Goal: Check status: Check status

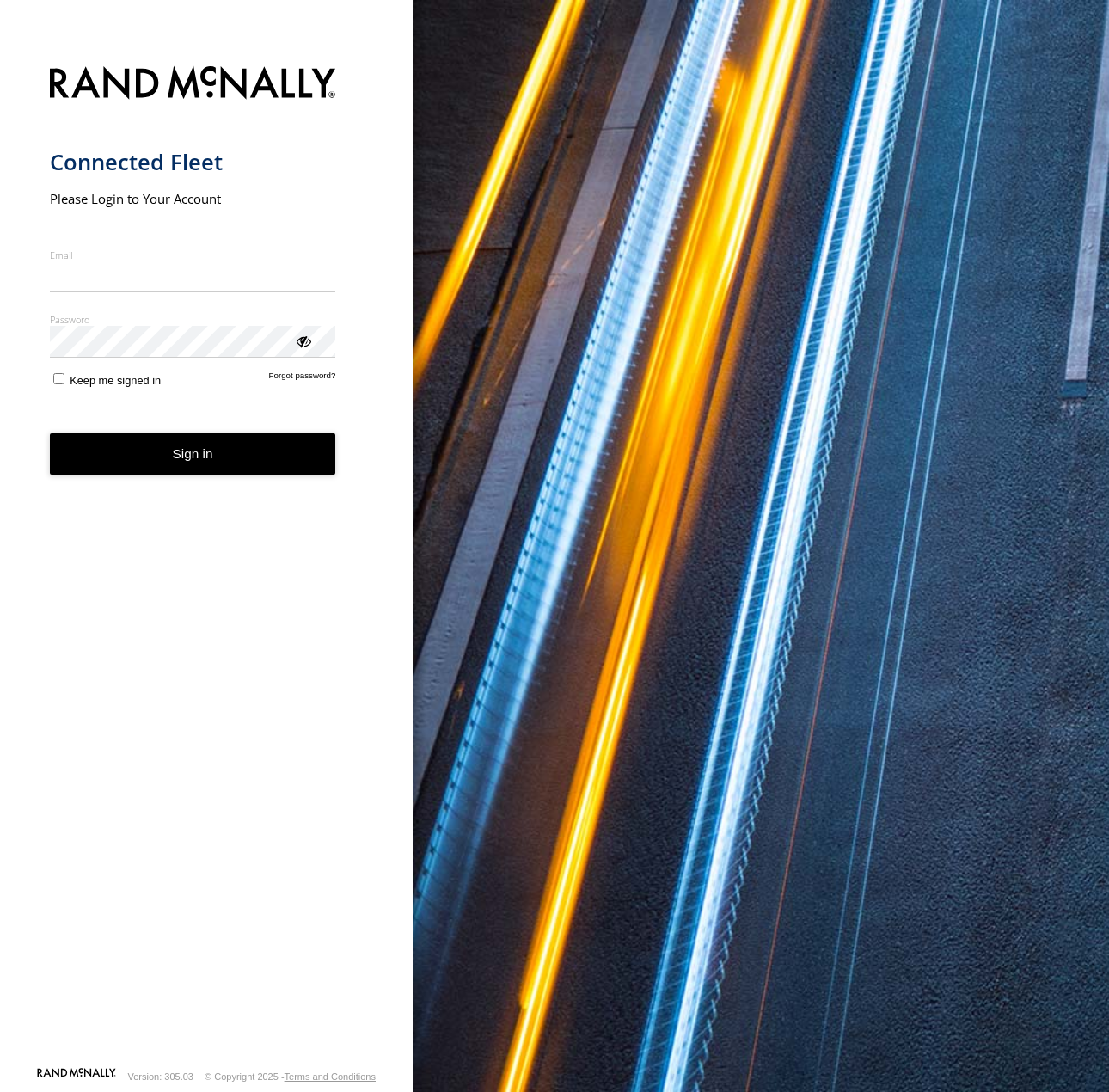
type input "**********"
click at [222, 464] on button "Sign in" at bounding box center [192, 454] width 286 height 42
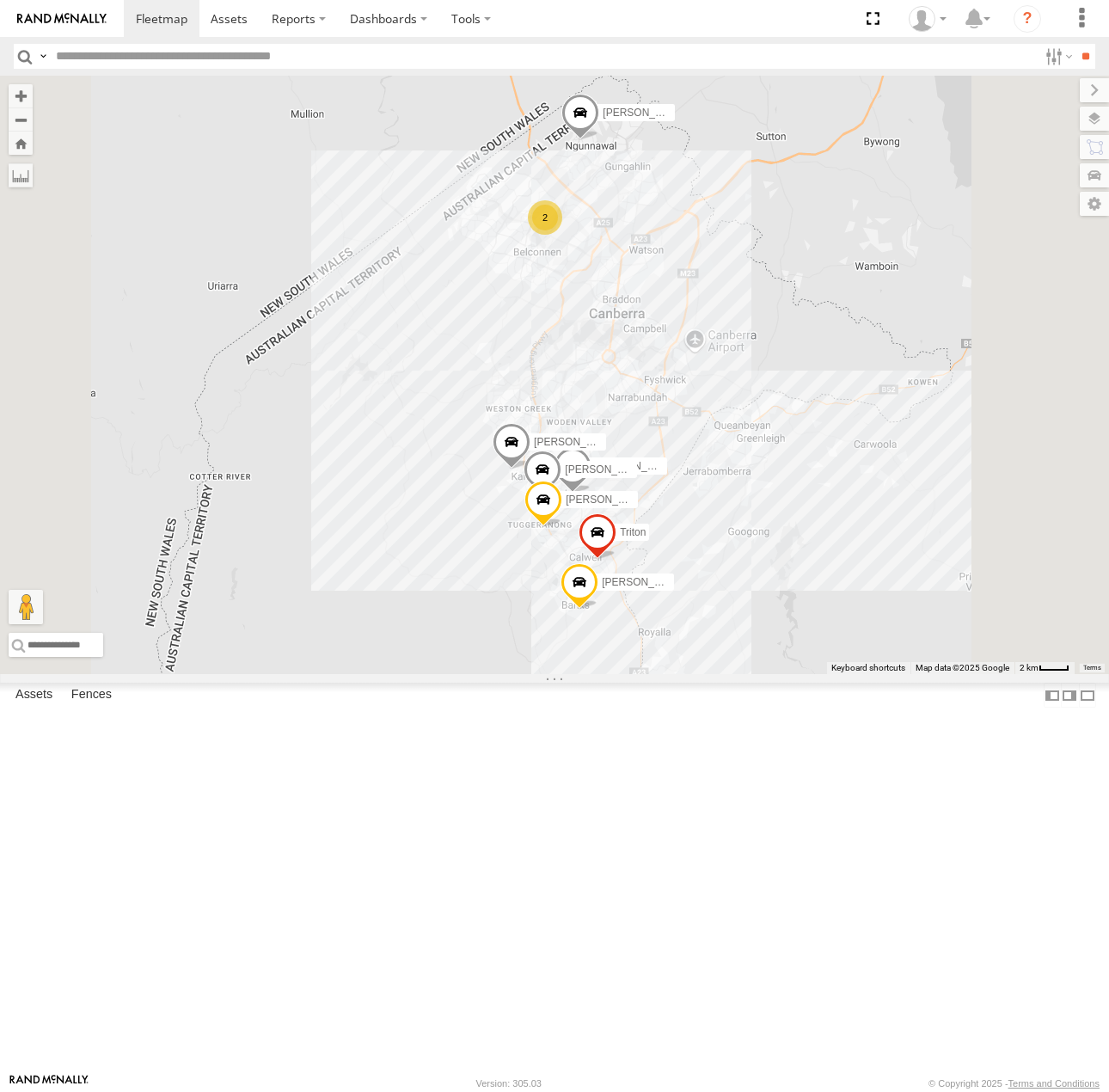
click at [616, 60] on input "text" at bounding box center [543, 56] width 988 height 25
click at [0, 0] on div "All Assets" at bounding box center [0, 0] width 0 height 0
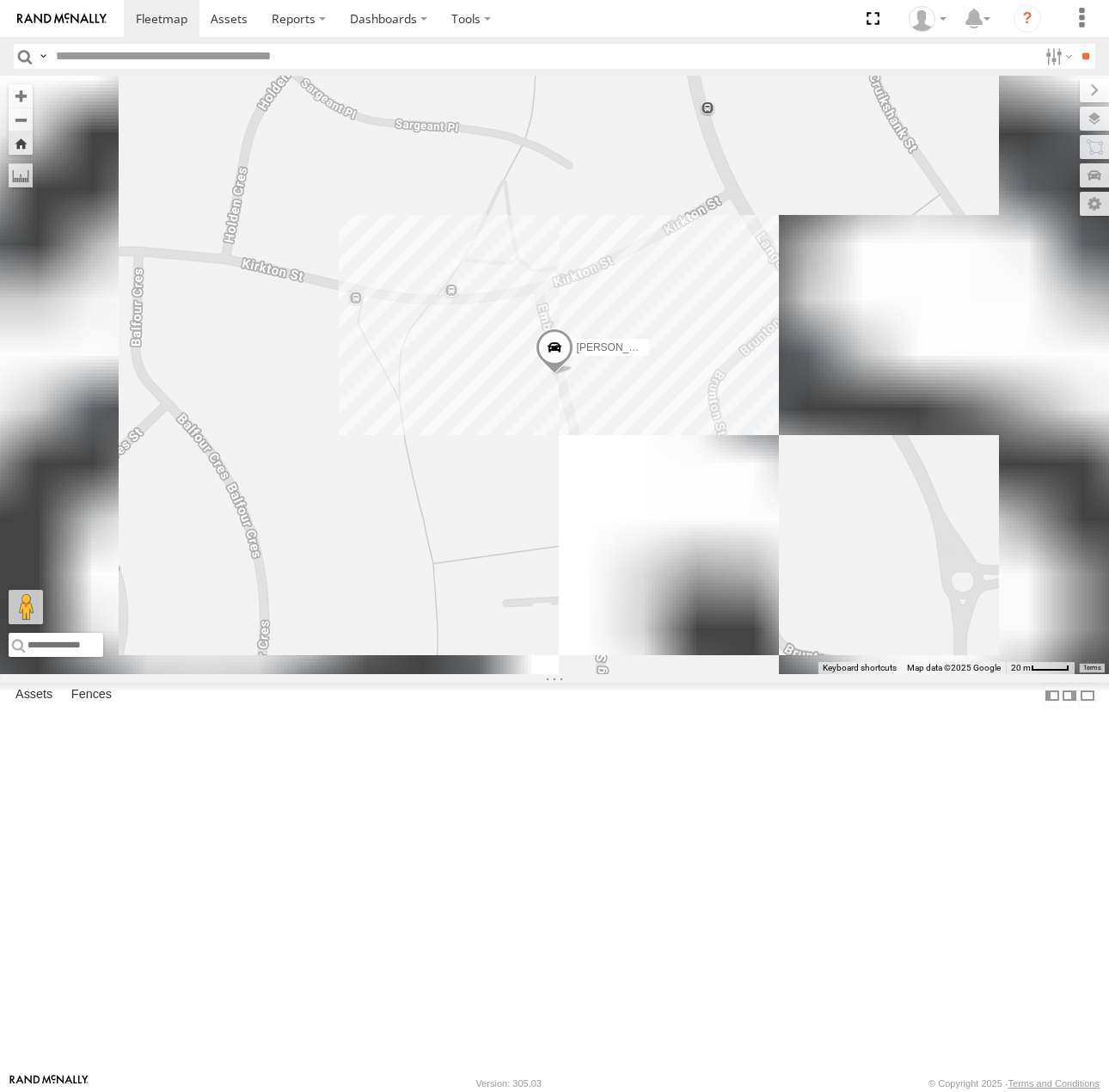
click at [0, 0] on span at bounding box center [0, 0] width 0 height 0
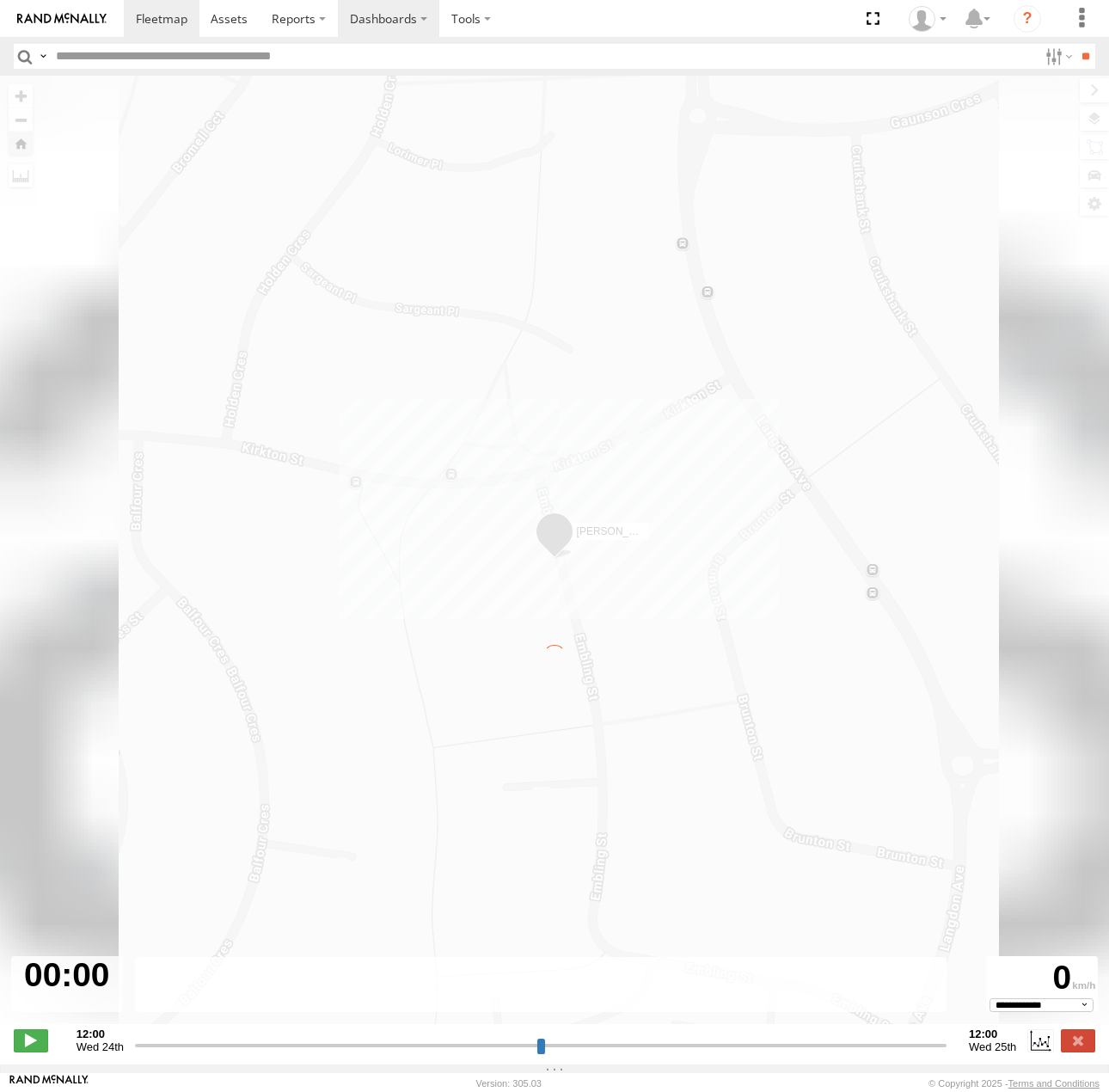
type input "**********"
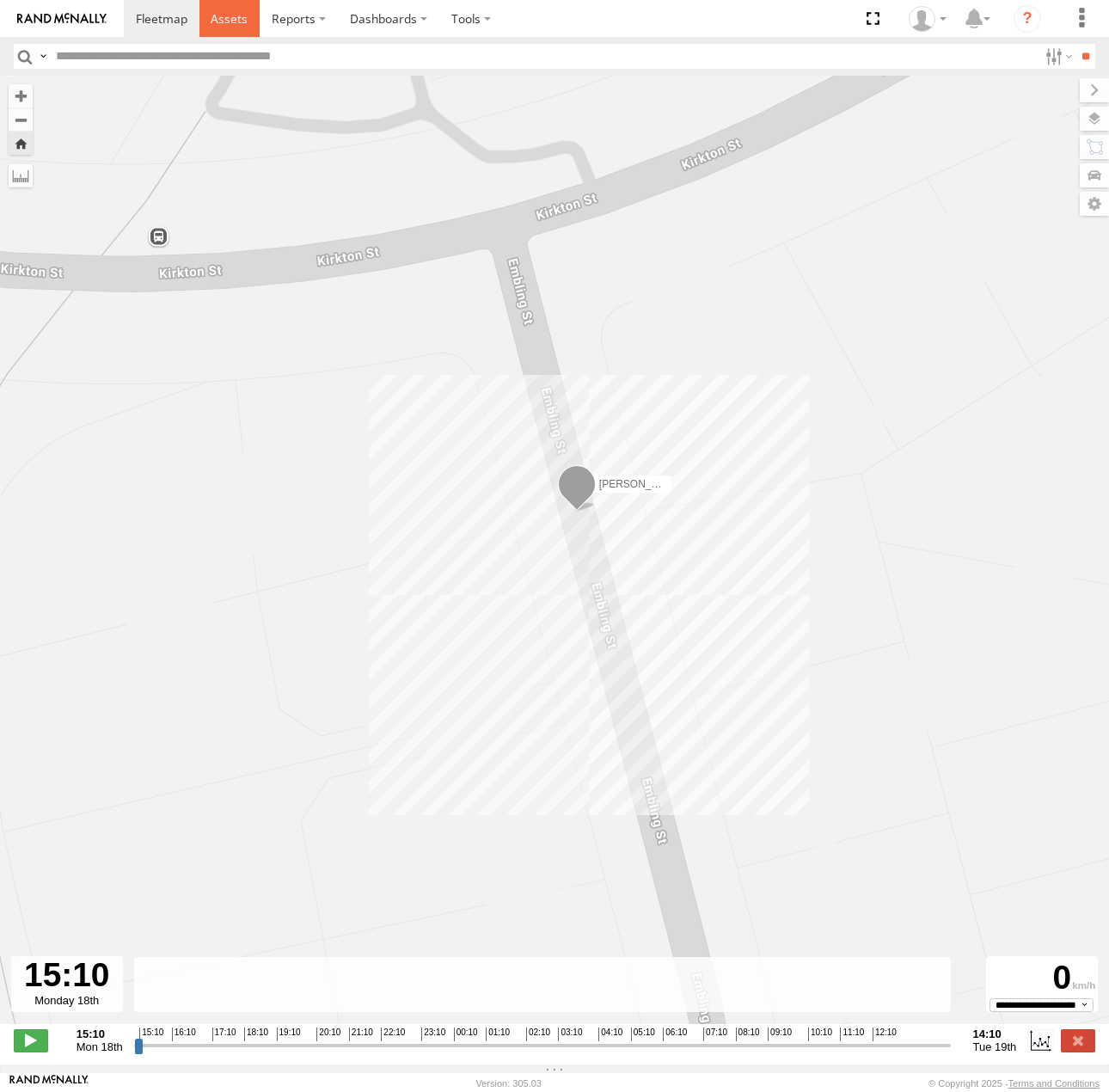
click at [233, 18] on span at bounding box center [228, 18] width 37 height 16
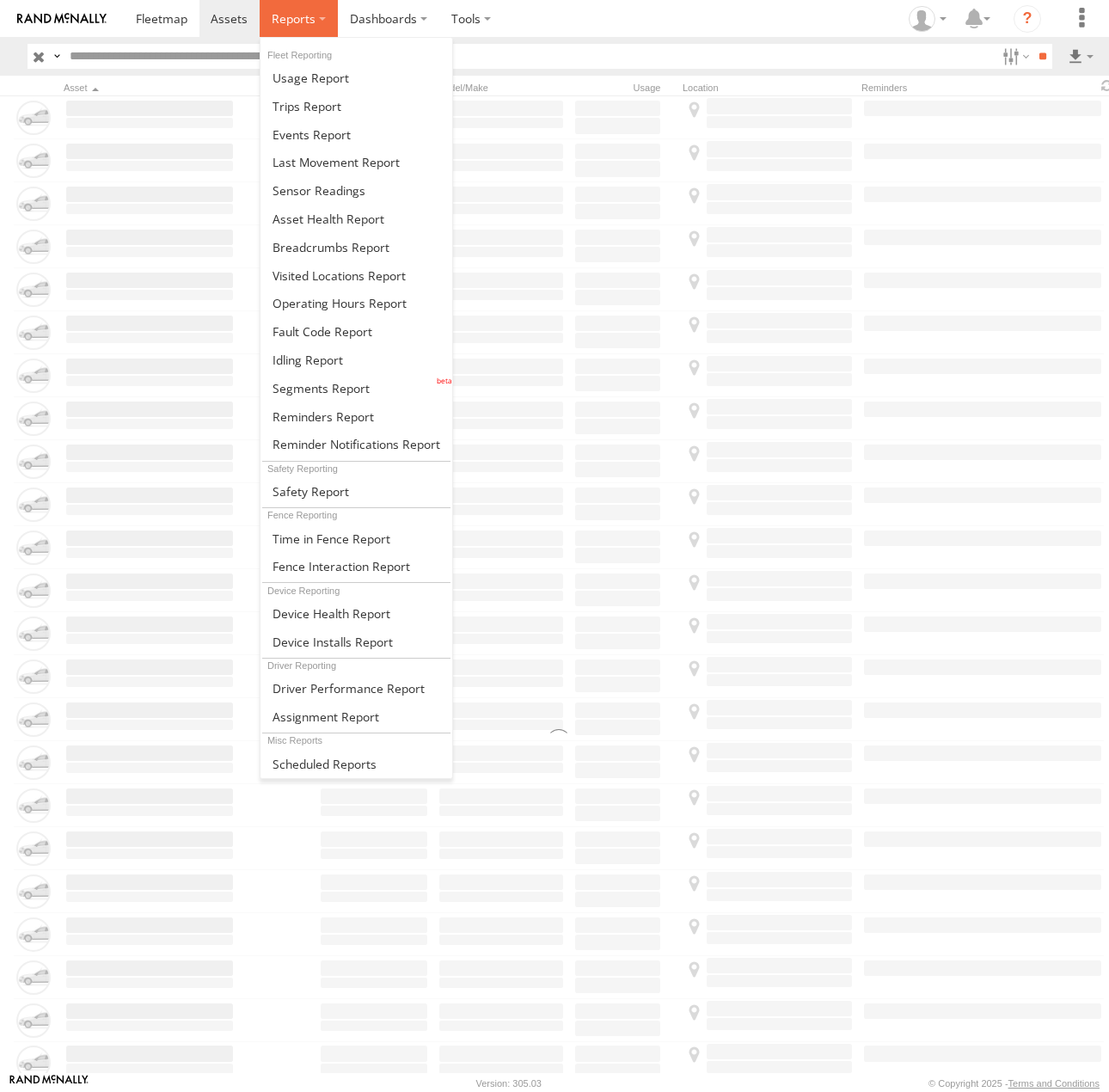
click at [328, 26] on label at bounding box center [298, 18] width 78 height 37
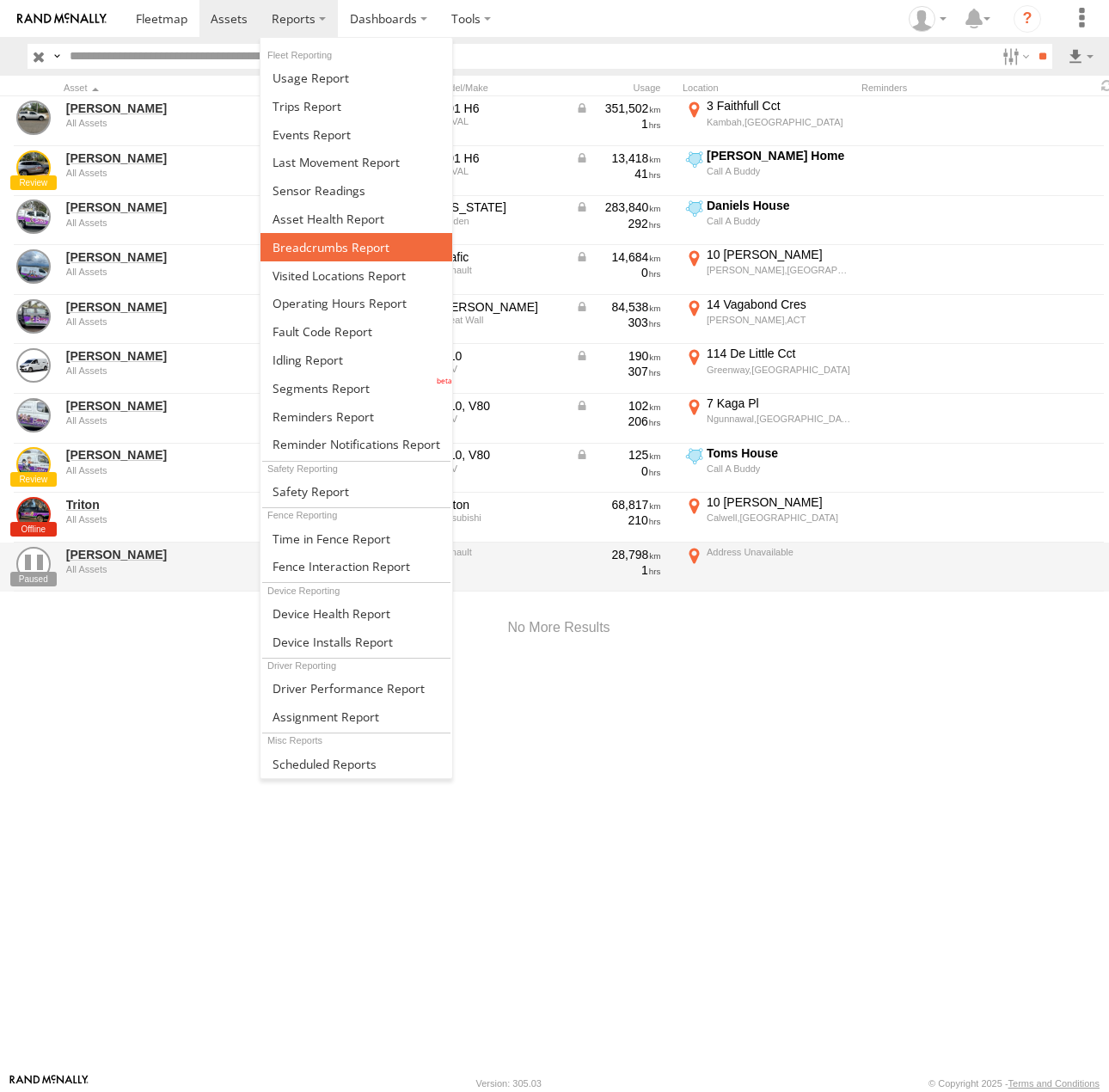
click at [324, 239] on span at bounding box center [330, 247] width 117 height 16
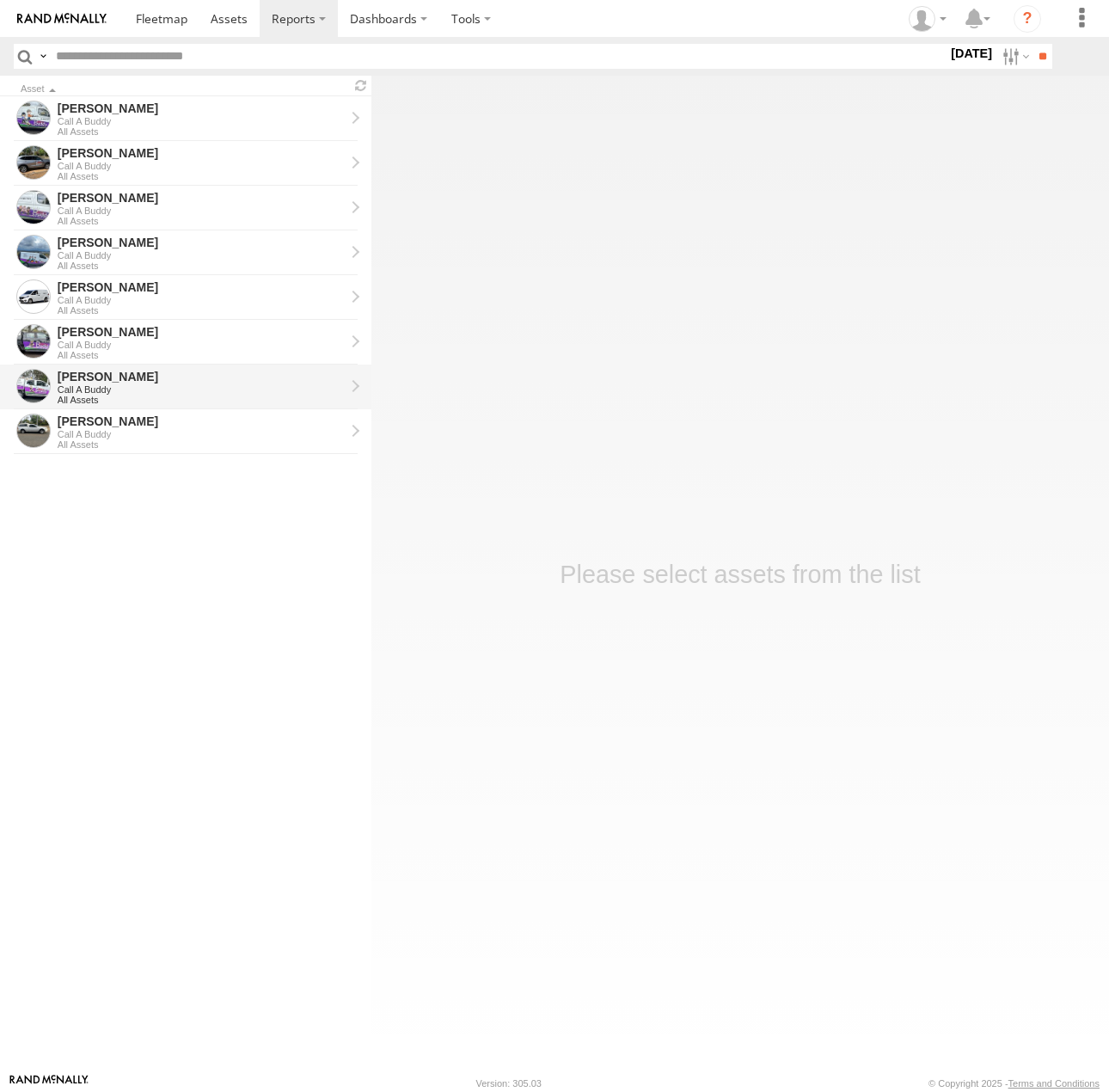
click at [122, 383] on div "[PERSON_NAME]" at bounding box center [201, 377] width 287 height 16
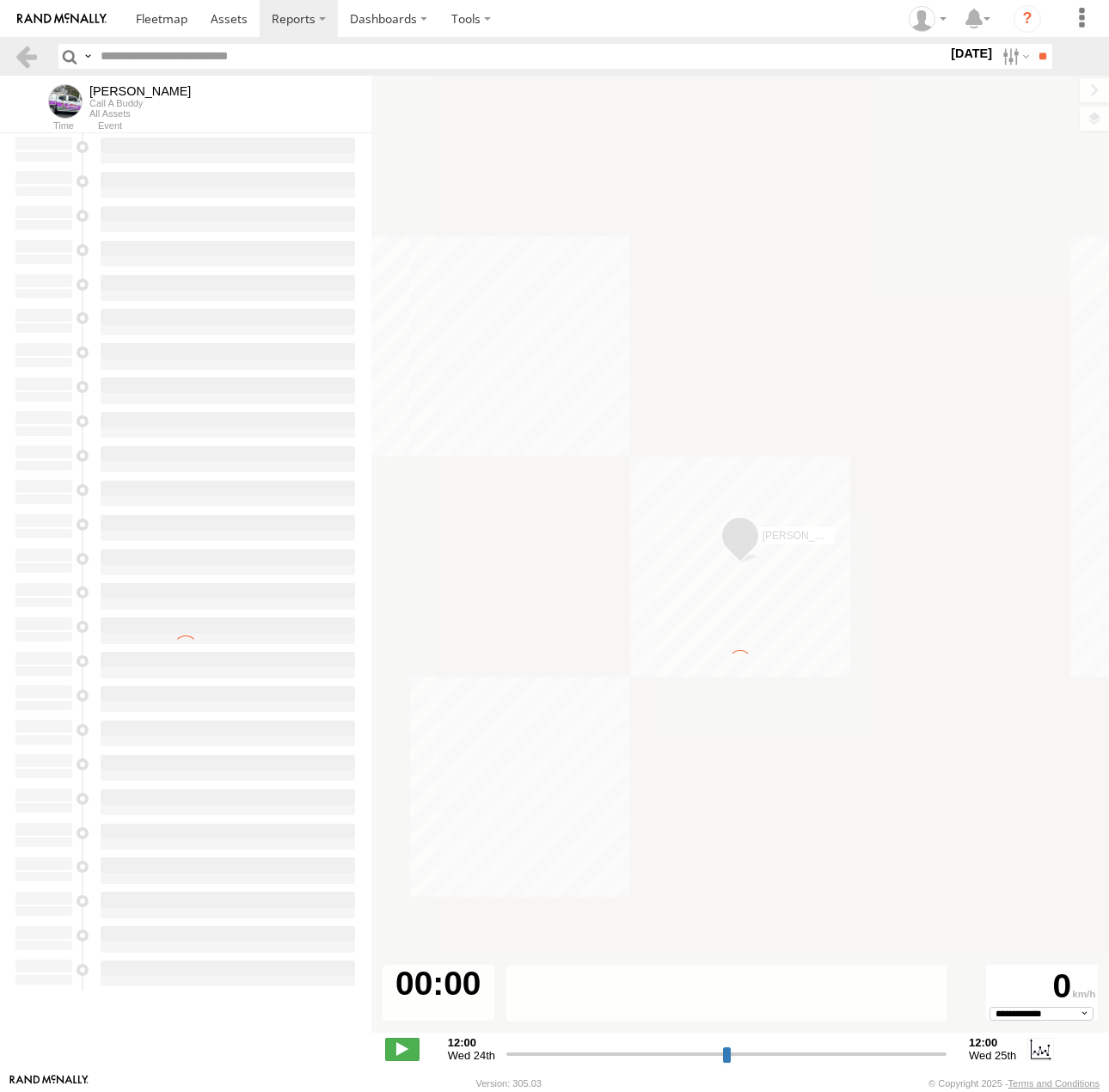
click at [952, 63] on label "[DATE]" at bounding box center [971, 53] width 48 height 19
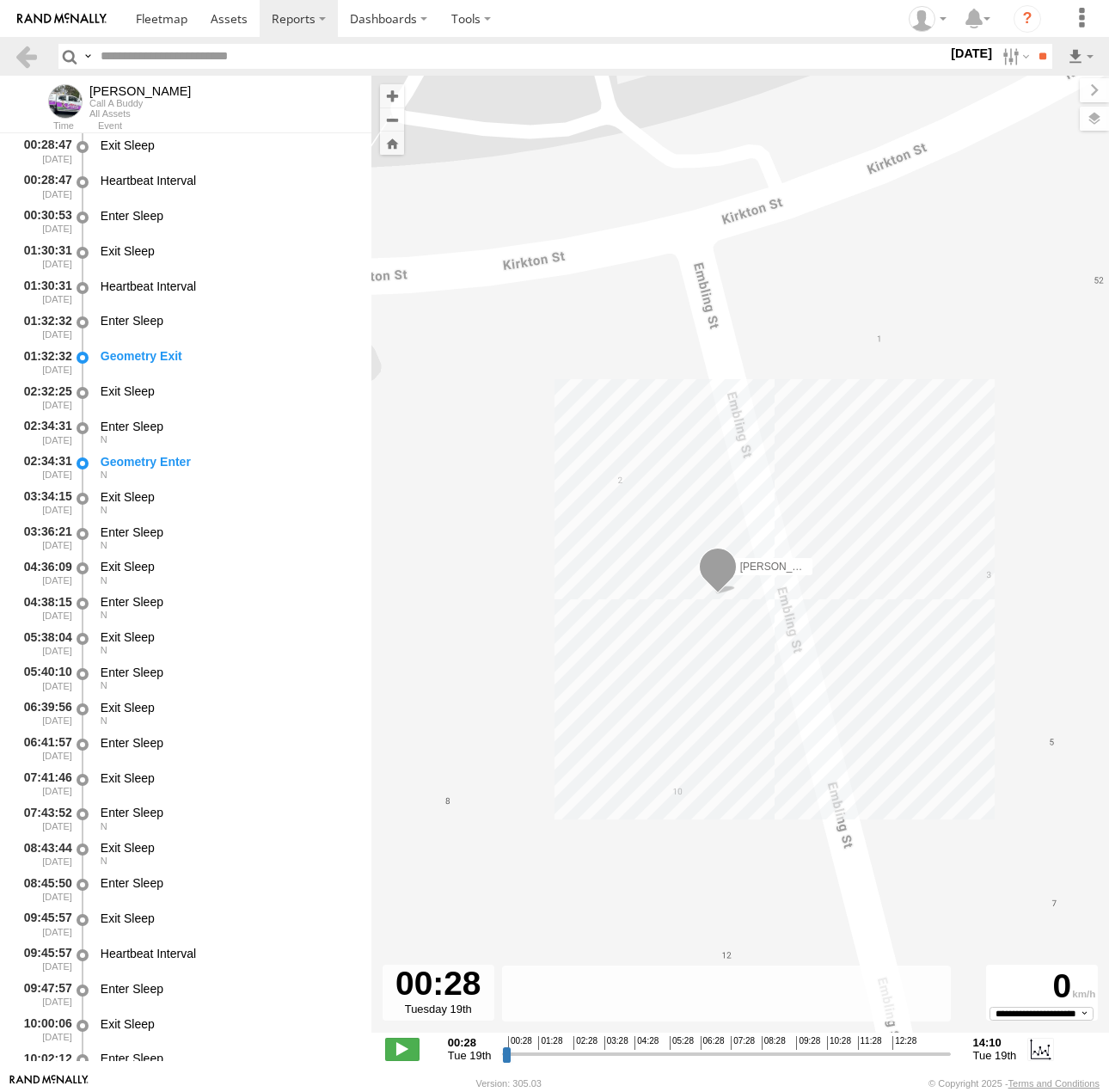
click at [0, 0] on label at bounding box center [0, 0] width 0 height 0
click at [1043, 59] on input "**" at bounding box center [1042, 56] width 20 height 25
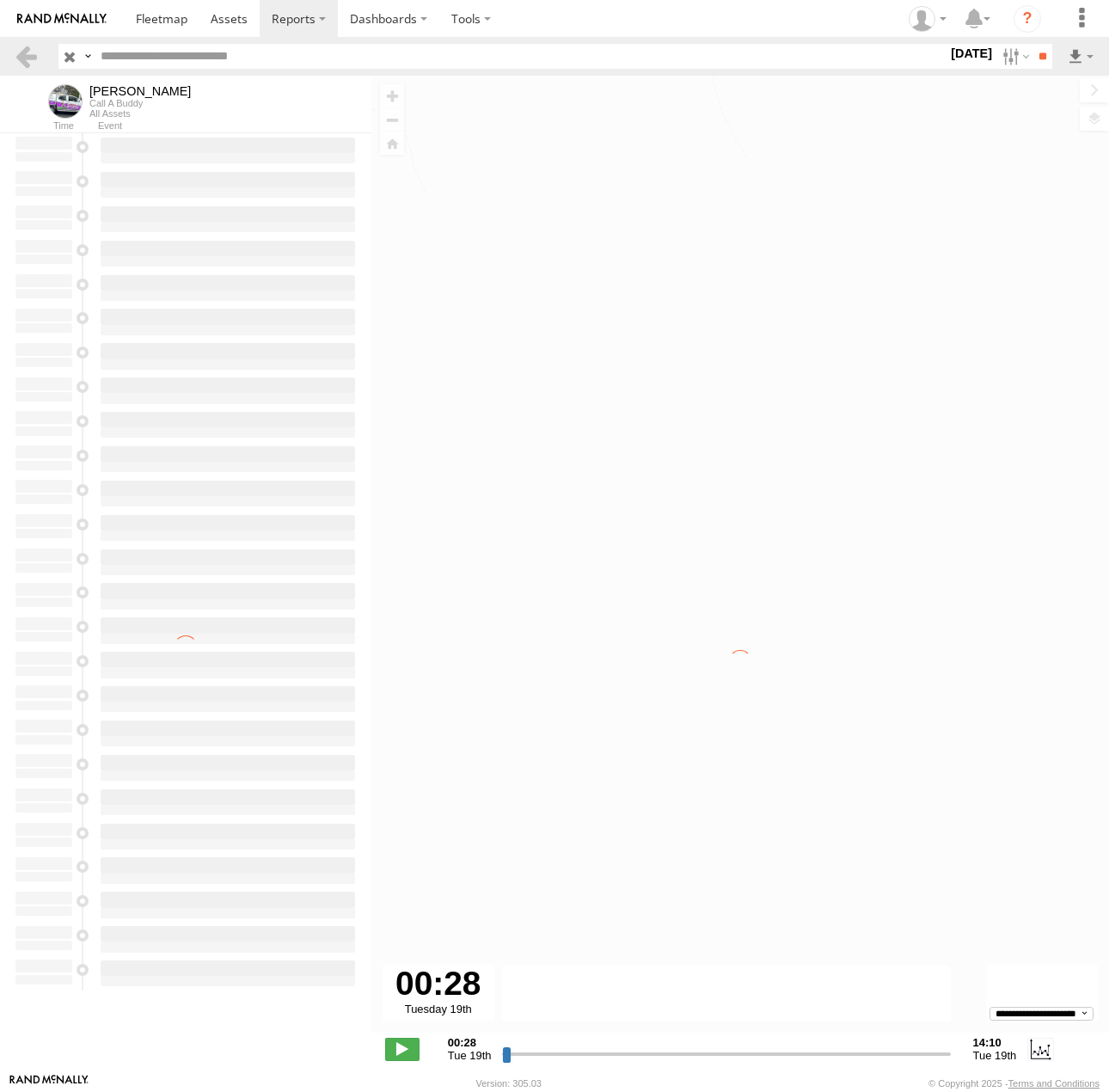
type input "**********"
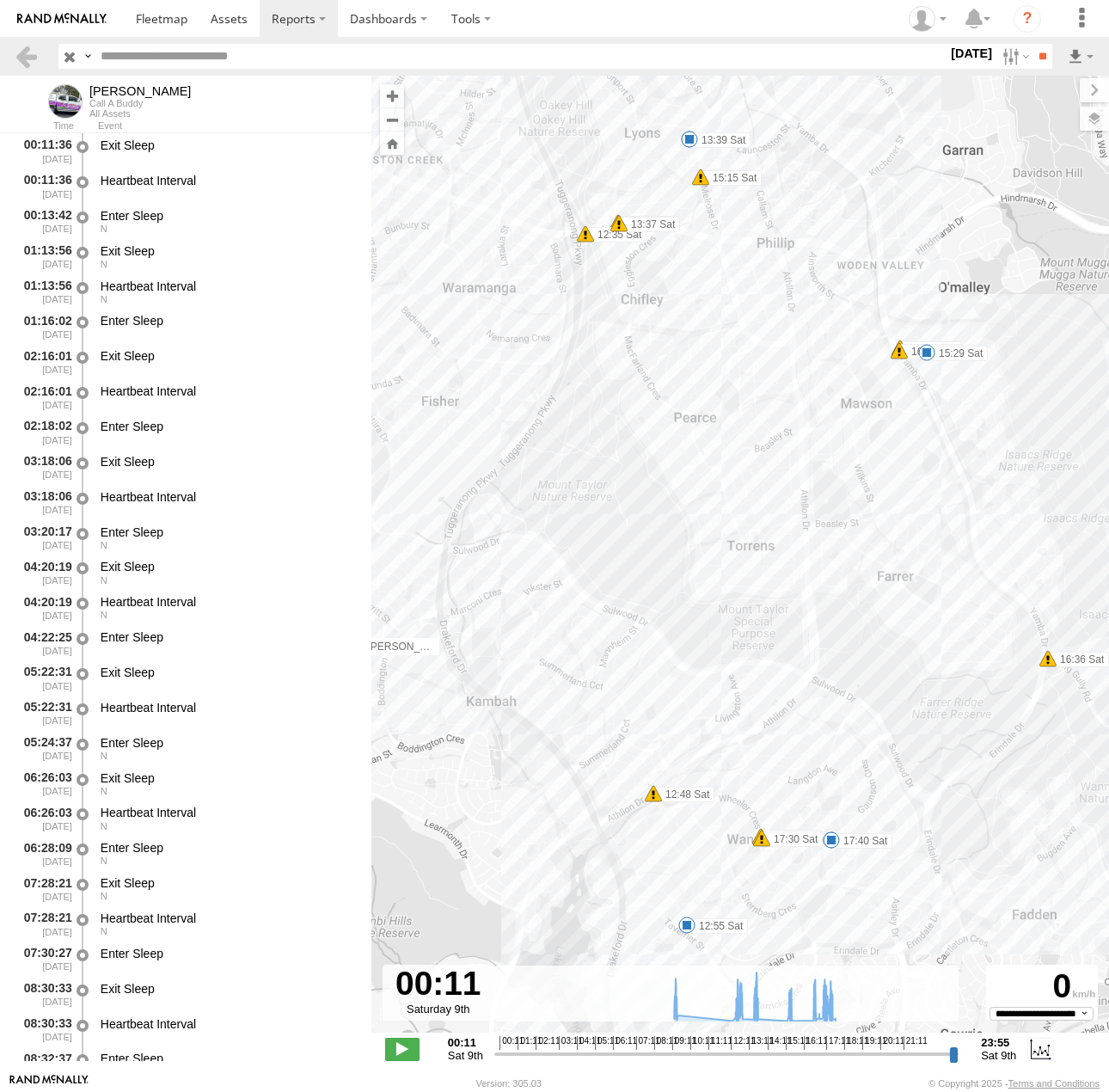
drag, startPoint x: 816, startPoint y: 446, endPoint x: 683, endPoint y: 464, distance: 134.2
click at [683, 464] on div "[PERSON_NAME] 09:24 Sat 09:29 Sat 12:35 Sat 12:48 Sat 12:55 Sat 13:37 Sat 13:39…" at bounding box center [739, 562] width 737 height 974
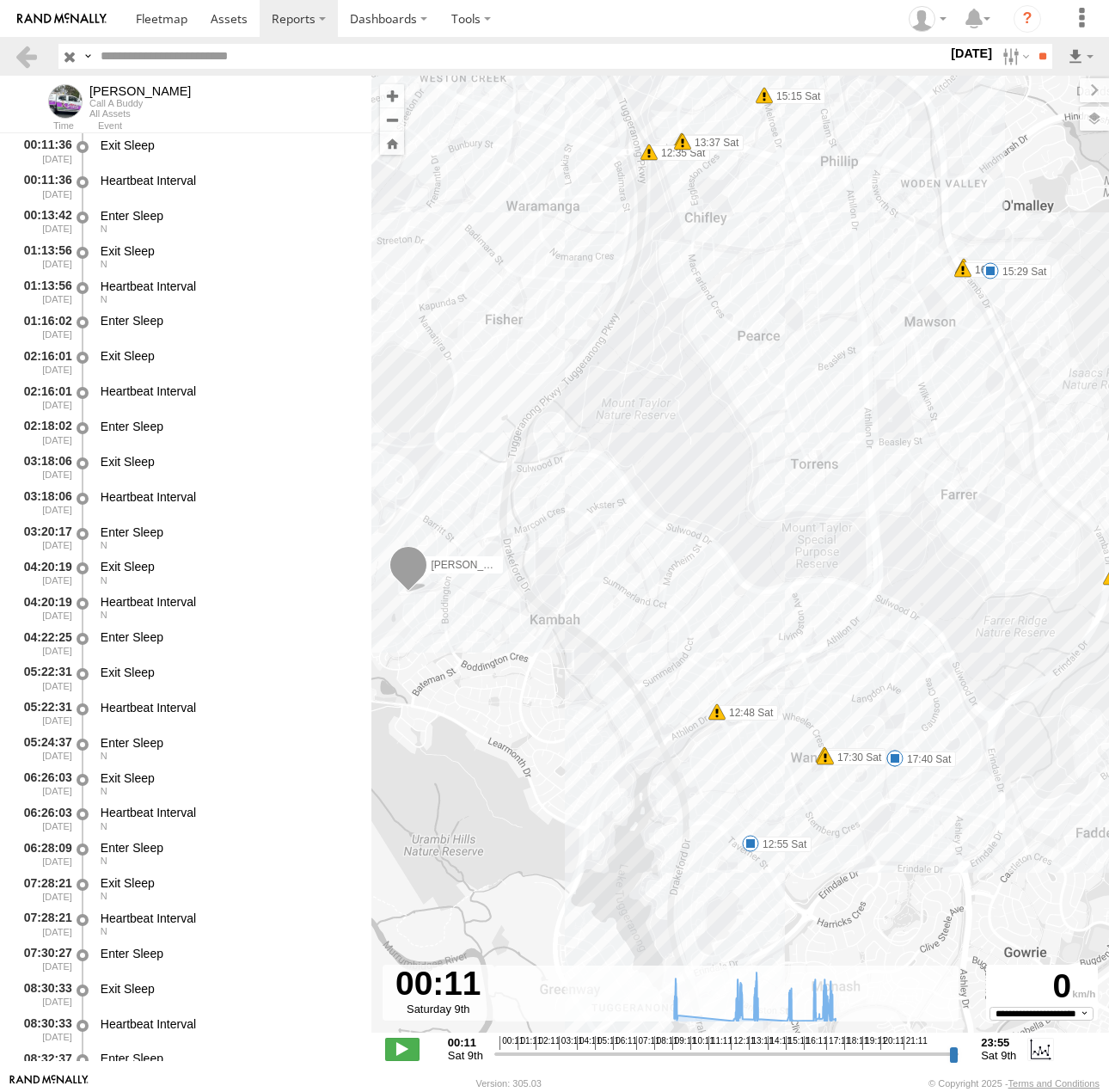
drag, startPoint x: 779, startPoint y: 900, endPoint x: 893, endPoint y: 772, distance: 171.4
click at [893, 772] on div "[PERSON_NAME] 09:24 Sat 09:29 Sat 12:35 Sat 12:48 Sat 12:55 Sat 13:37 Sat 13:39…" at bounding box center [739, 562] width 737 height 974
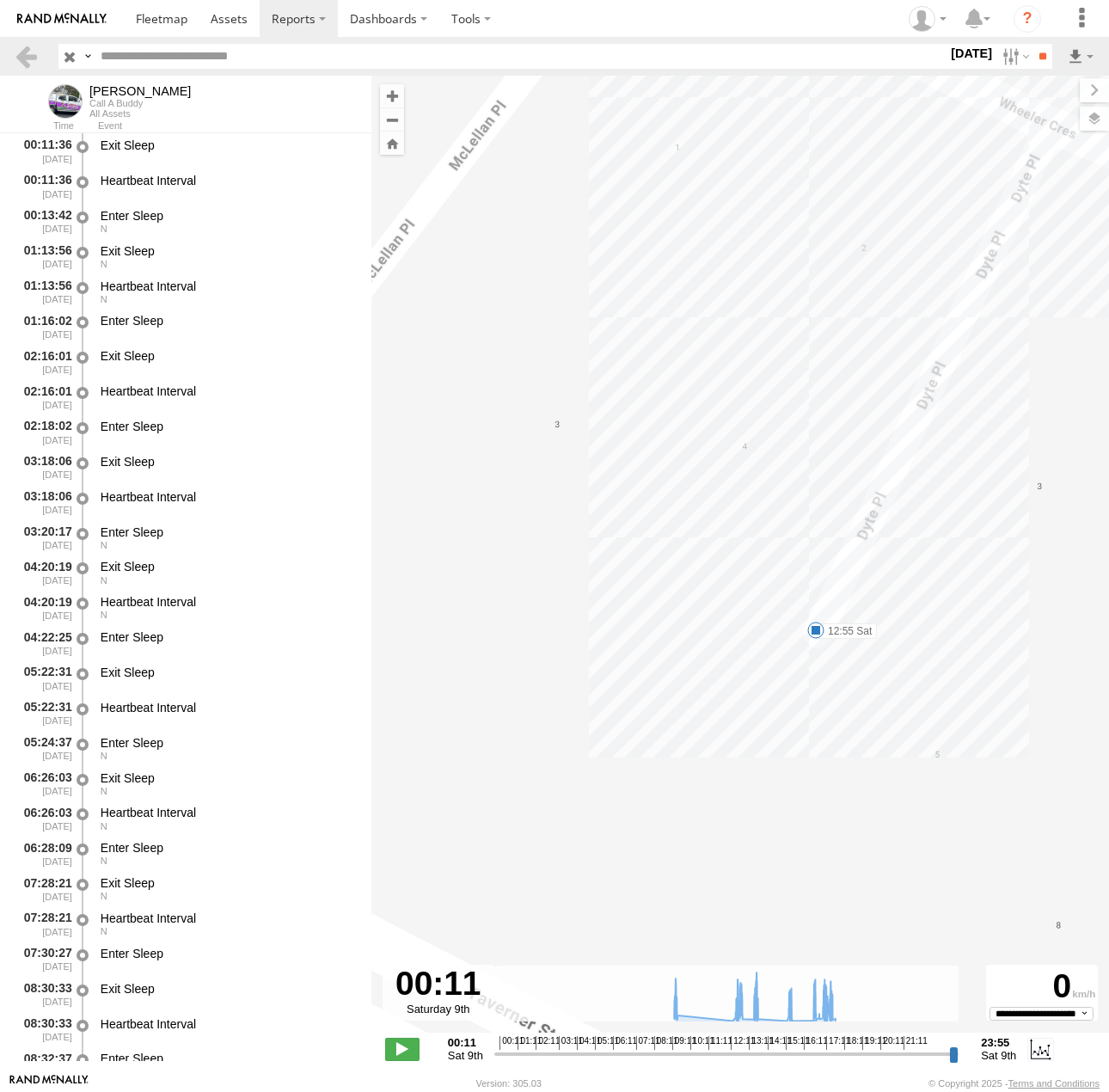
click at [819, 631] on span at bounding box center [815, 629] width 17 height 17
click at [819, 665] on div "[PERSON_NAME] 09:24 Sat 09:29 Sat 12:35 Sat 12:48 Sat 12:55 Sat 13:37 Sat 13:39…" at bounding box center [739, 562] width 737 height 974
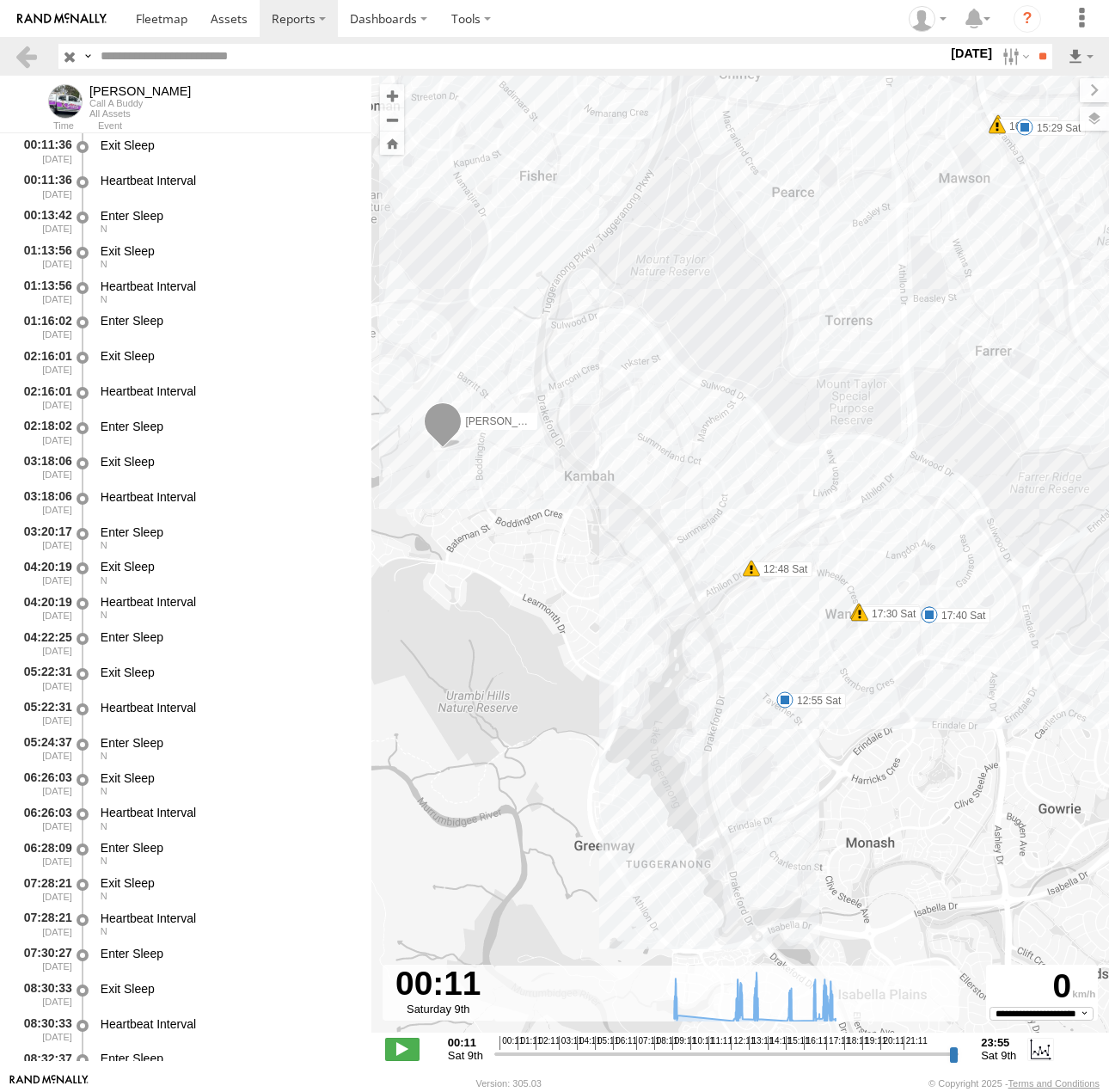
drag, startPoint x: 896, startPoint y: 546, endPoint x: 859, endPoint y: 645, distance: 105.7
click at [859, 645] on div "[PERSON_NAME] 09:24 Sat 09:29 Sat 12:35 Sat 12:48 Sat 12:55 Sat 13:37 Sat 13:39…" at bounding box center [739, 562] width 737 height 974
